Goal: Information Seeking & Learning: Learn about a topic

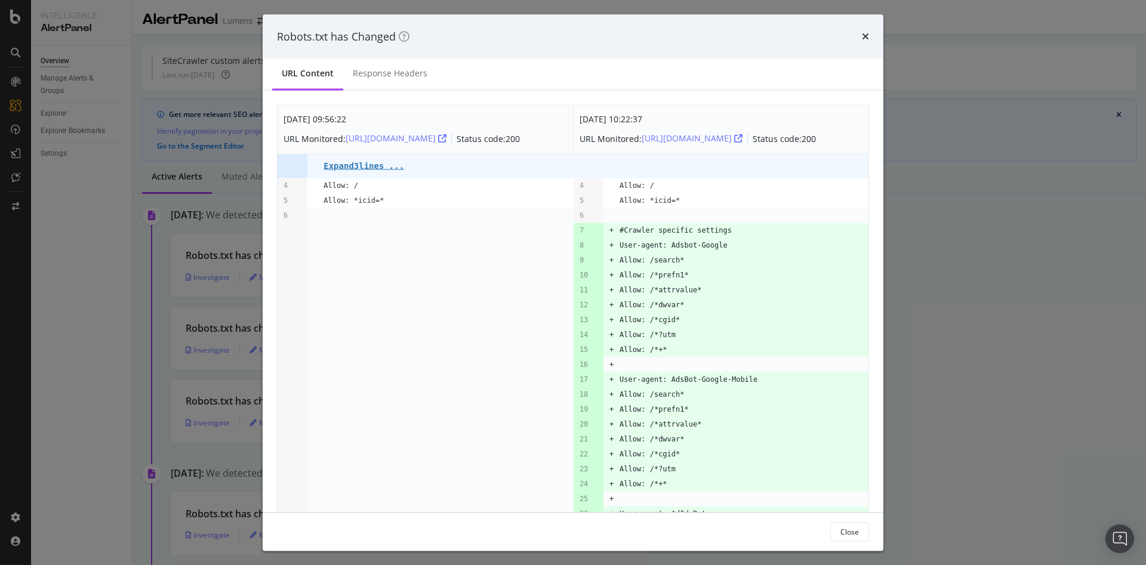
click at [358, 168] on td "Expand 3 lines ..." at bounding box center [449, 166] width 250 height 24
click at [359, 171] on link "Expand 3 lines ..." at bounding box center [364, 165] width 81 height 11
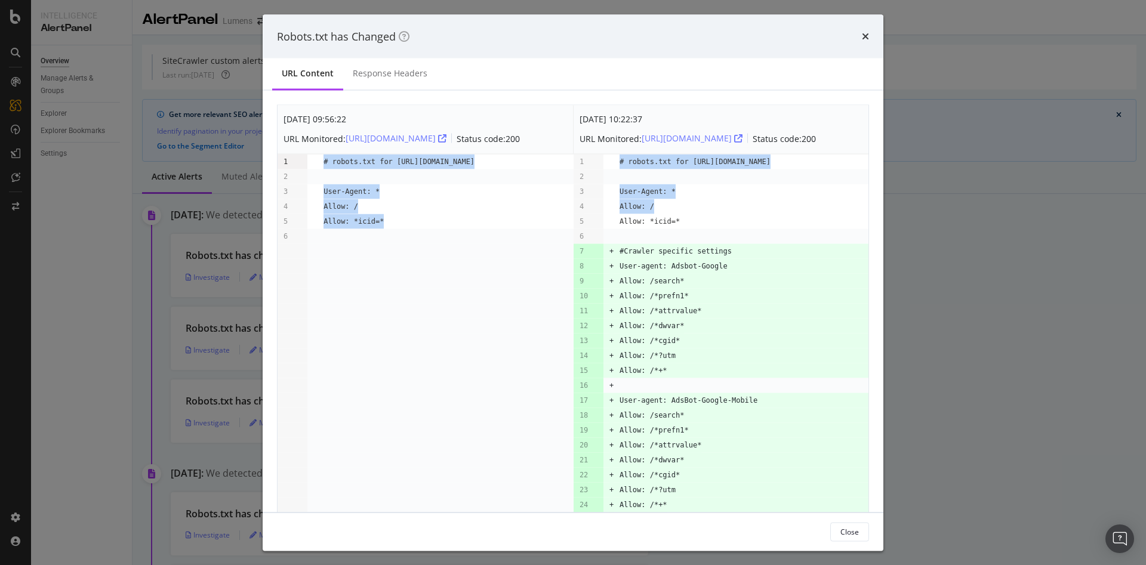
drag, startPoint x: 343, startPoint y: 228, endPoint x: 280, endPoint y: 169, distance: 86.6
click at [281, 170] on td "1" at bounding box center [293, 162] width 30 height 16
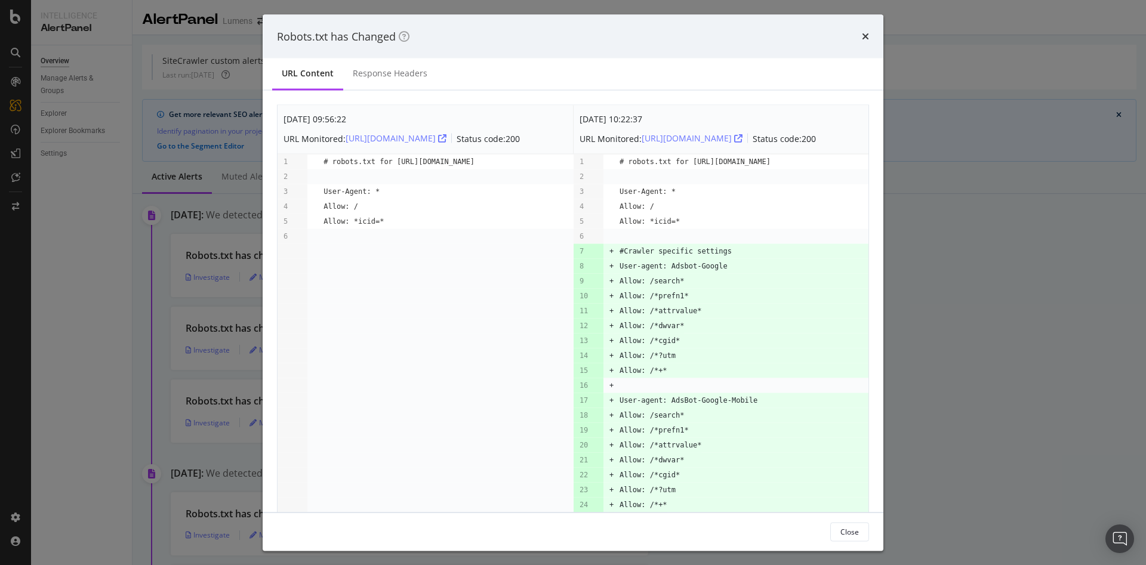
click at [490, 304] on td "modal" at bounding box center [449, 296] width 250 height 15
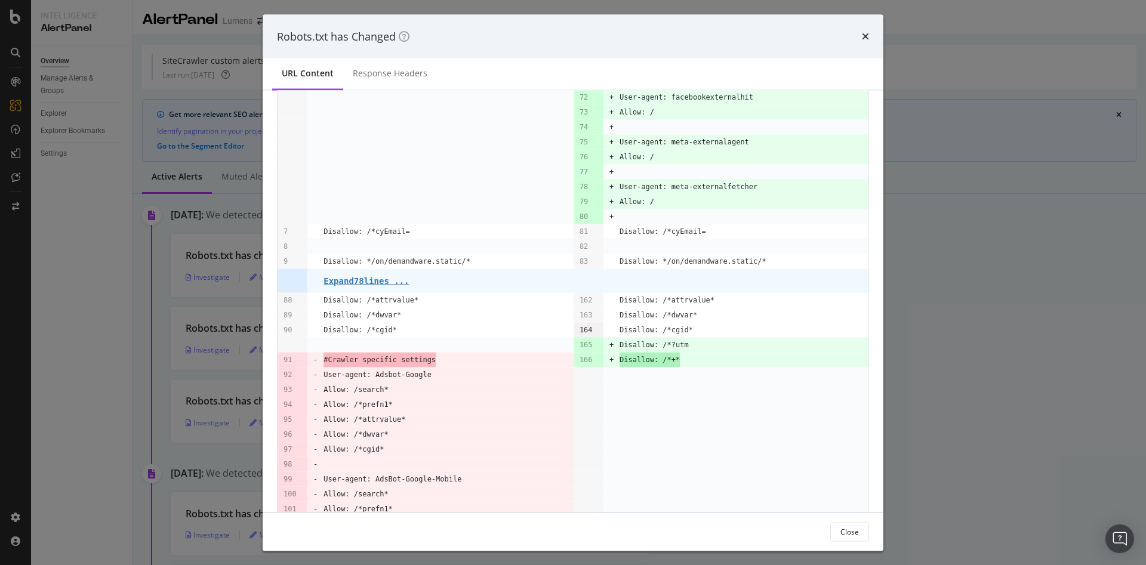
scroll to position [1155, 0]
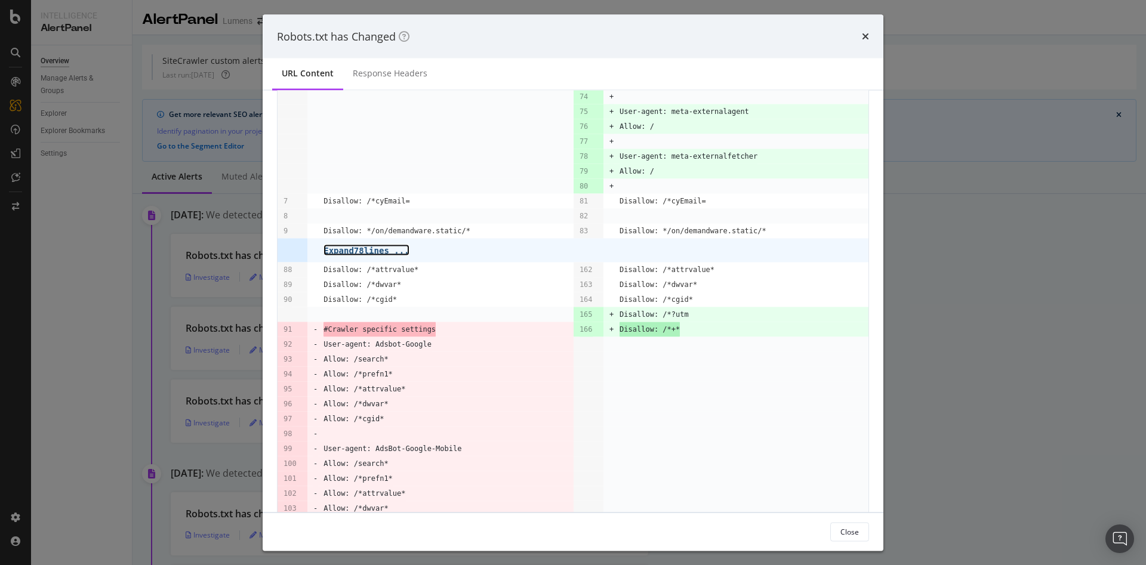
click at [378, 255] on pre "Expand 78 lines ..." at bounding box center [366, 250] width 85 height 10
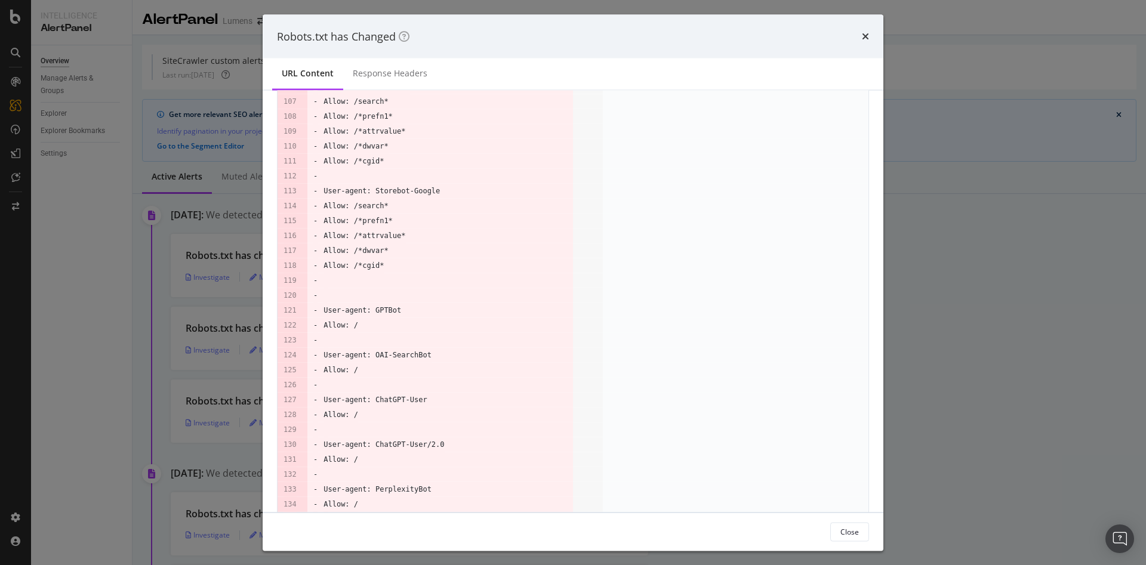
scroll to position [3632, 0]
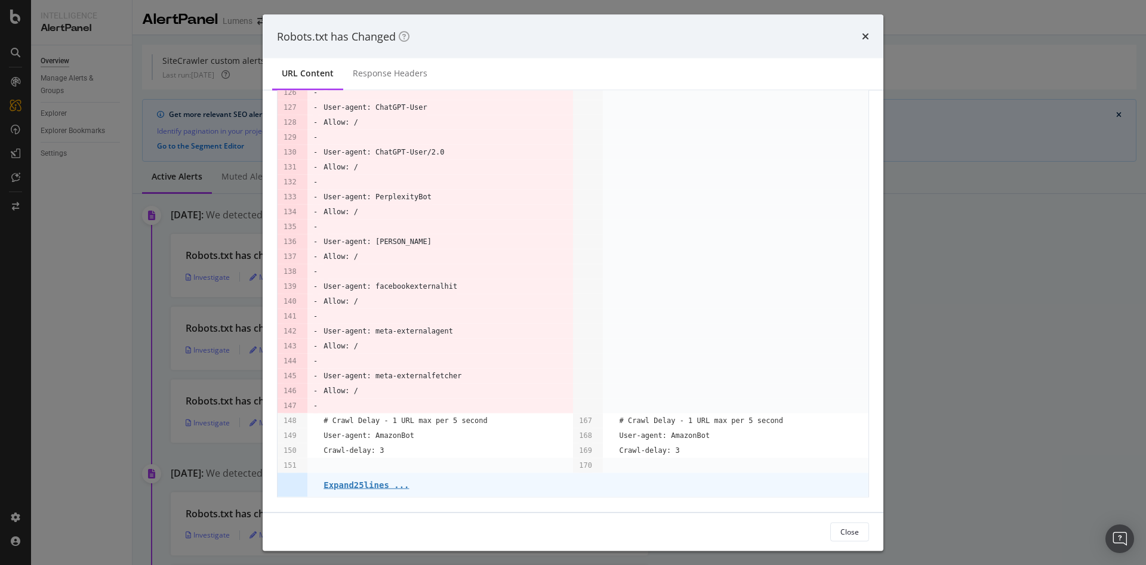
click at [378, 478] on td "Expand 25 lines ..." at bounding box center [449, 485] width 250 height 24
click at [376, 483] on pre "Expand 25 lines ..." at bounding box center [366, 485] width 85 height 10
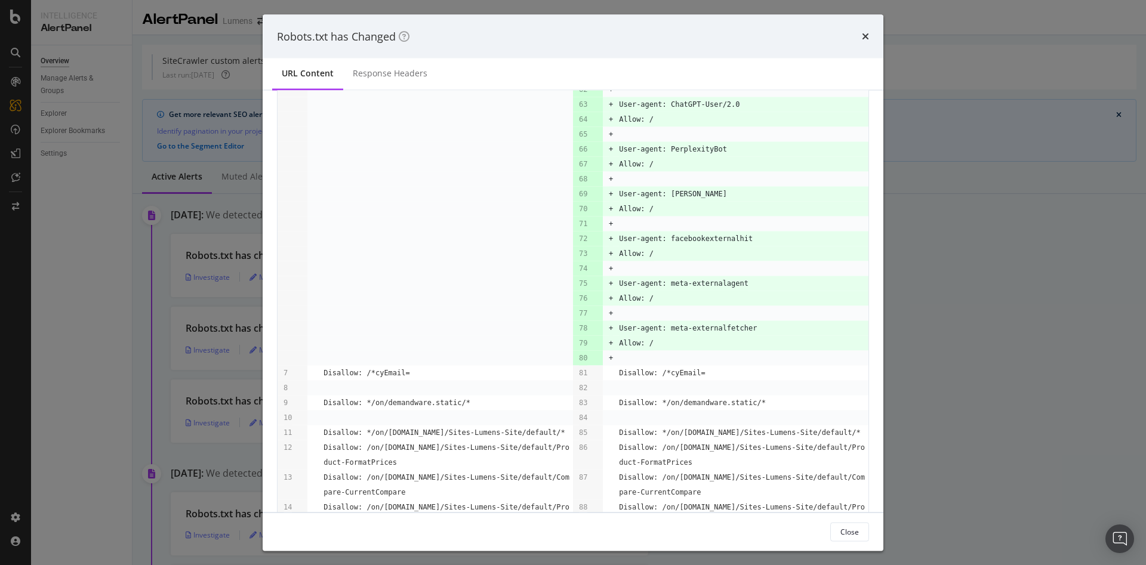
scroll to position [1029, 0]
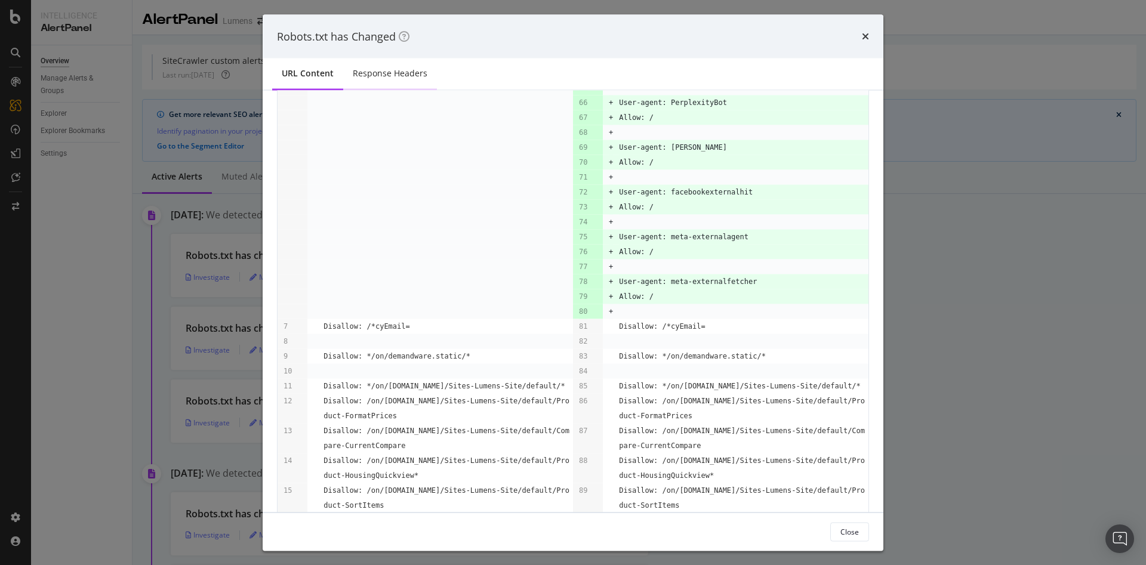
click at [433, 74] on div "Response Headers" at bounding box center [390, 74] width 94 height 33
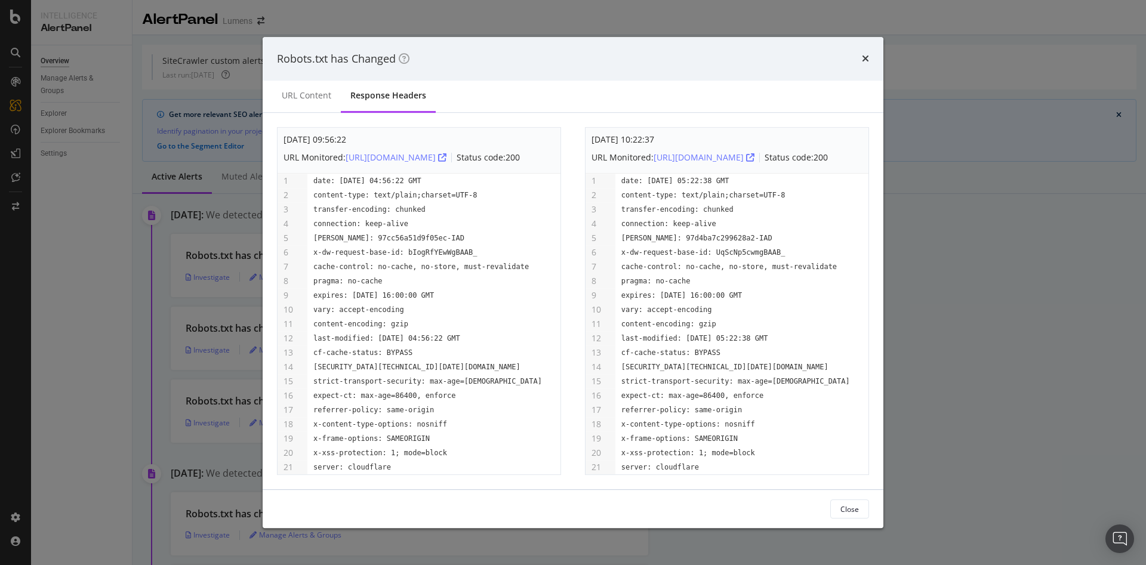
scroll to position [0, 0]
click at [867, 55] on div "times" at bounding box center [865, 59] width 7 height 16
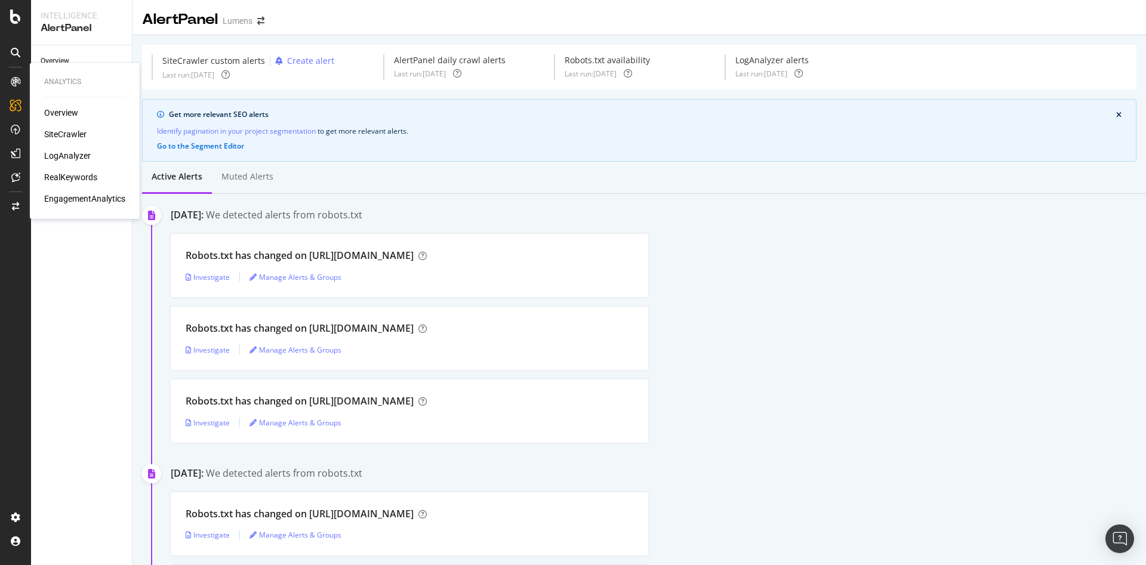
click at [66, 106] on div "Analytics Overview SiteCrawler LogAnalyzer RealKeywords EngagementAnalytics" at bounding box center [85, 141] width 100 height 152
click at [66, 110] on div "Overview" at bounding box center [61, 113] width 34 height 12
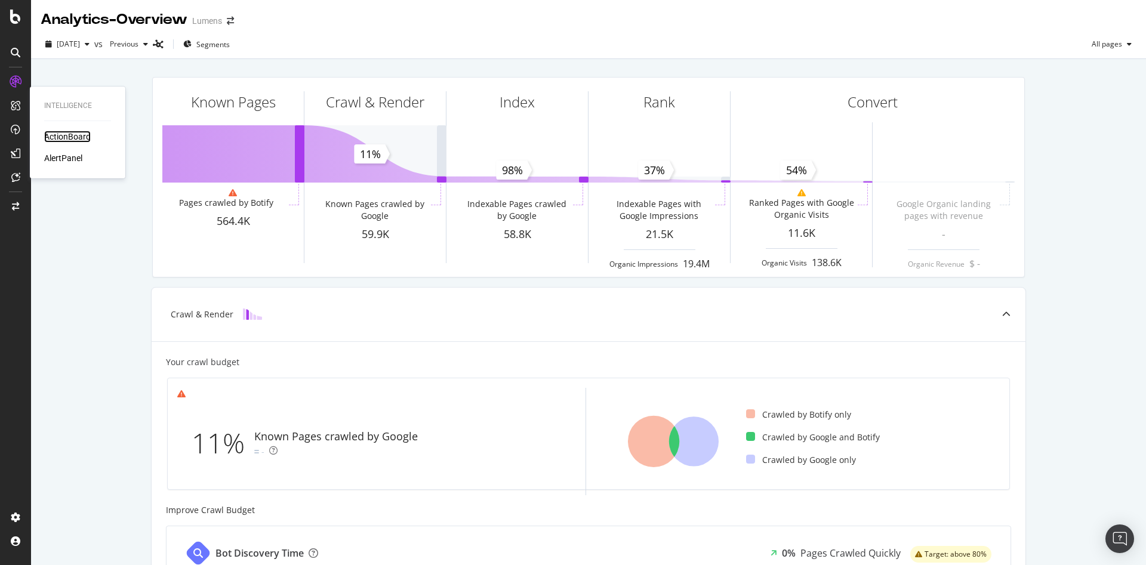
click at [60, 135] on div "ActionBoard" at bounding box center [67, 137] width 47 height 12
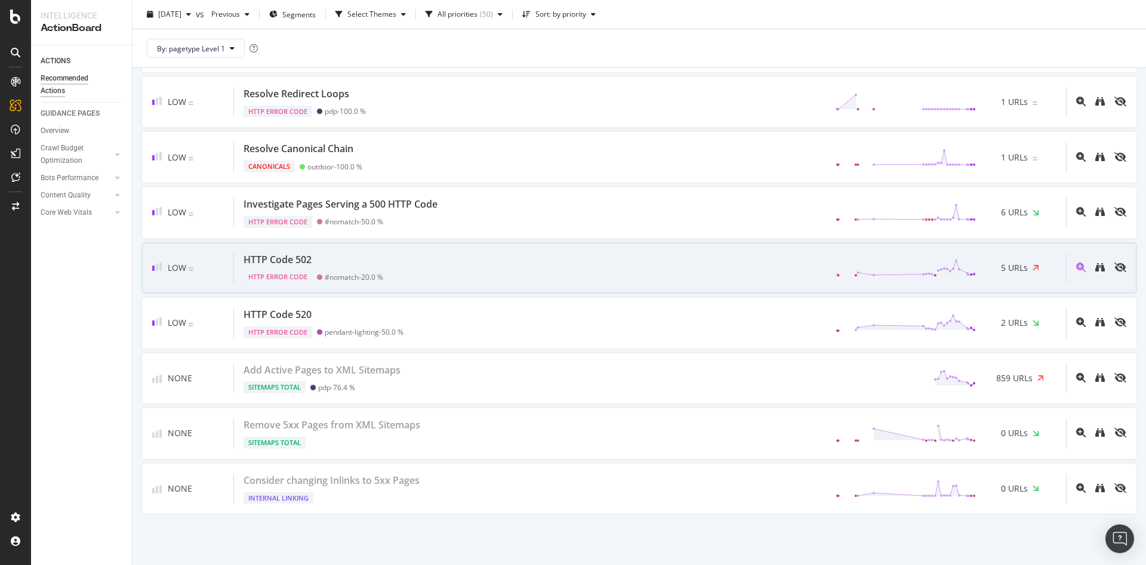
scroll to position [2619, 0]
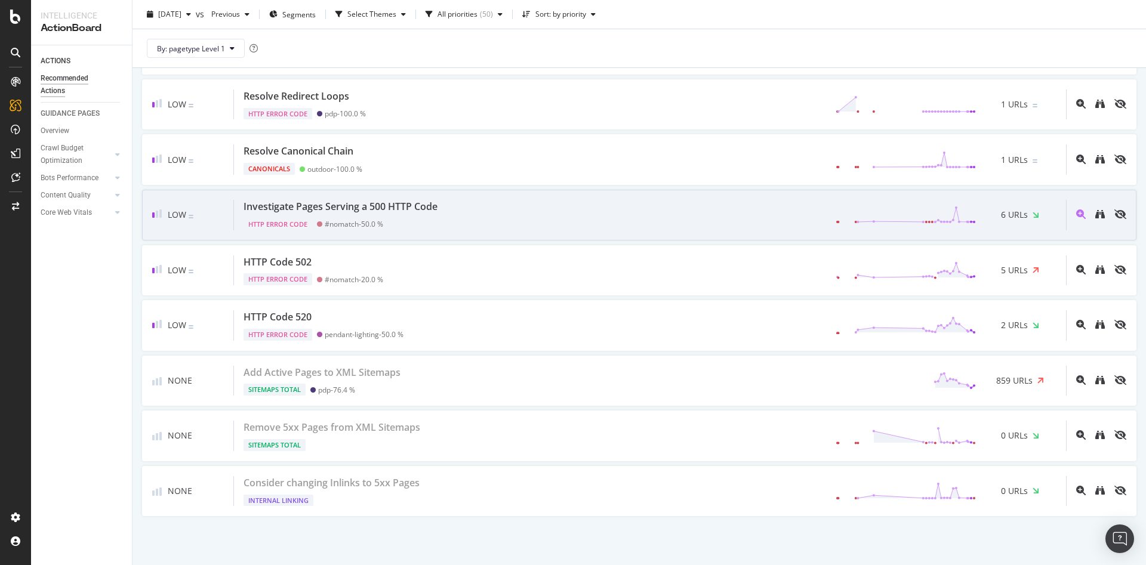
click at [728, 200] on div "Investigate Pages Serving a 500 HTTP Code HTTP Error Code #nomatch - 50.0 % 6 U…" at bounding box center [650, 215] width 832 height 30
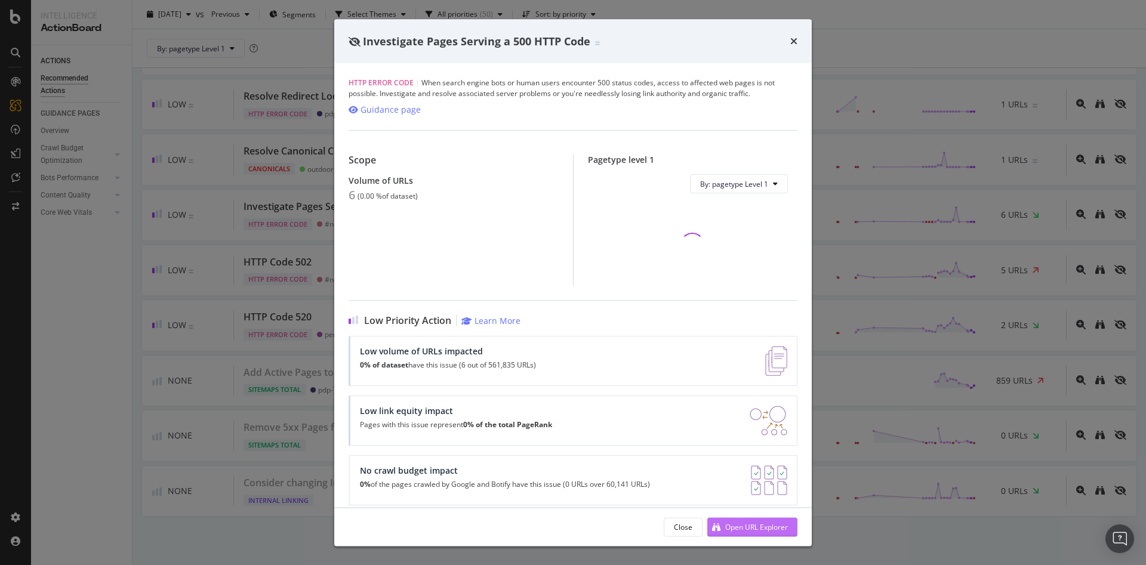
click at [732, 527] on div "Open URL Explorer" at bounding box center [756, 527] width 63 height 10
